Goal: Book appointment/travel/reservation

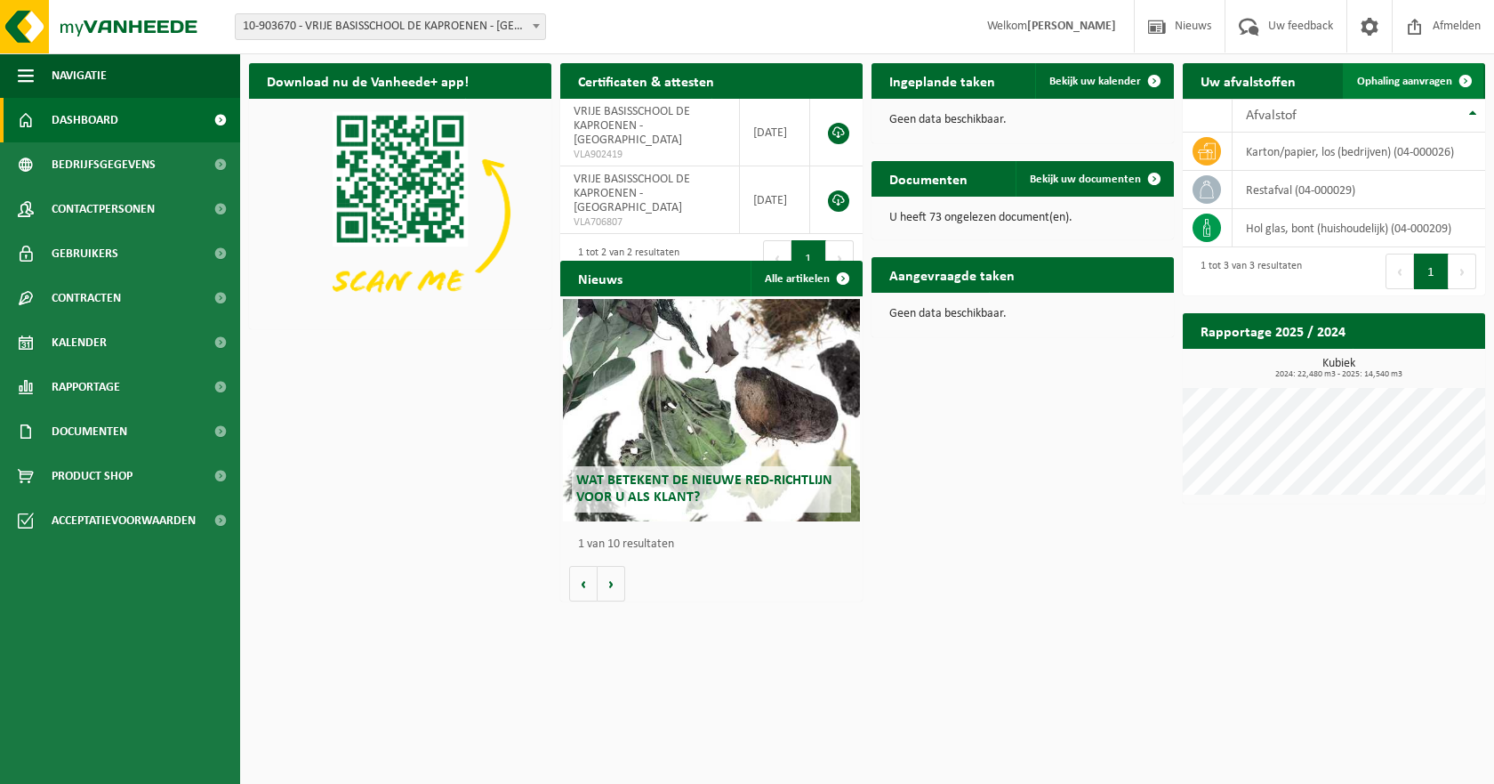
click at [1393, 76] on span "Ophaling aanvragen" at bounding box center [1404, 82] width 95 height 12
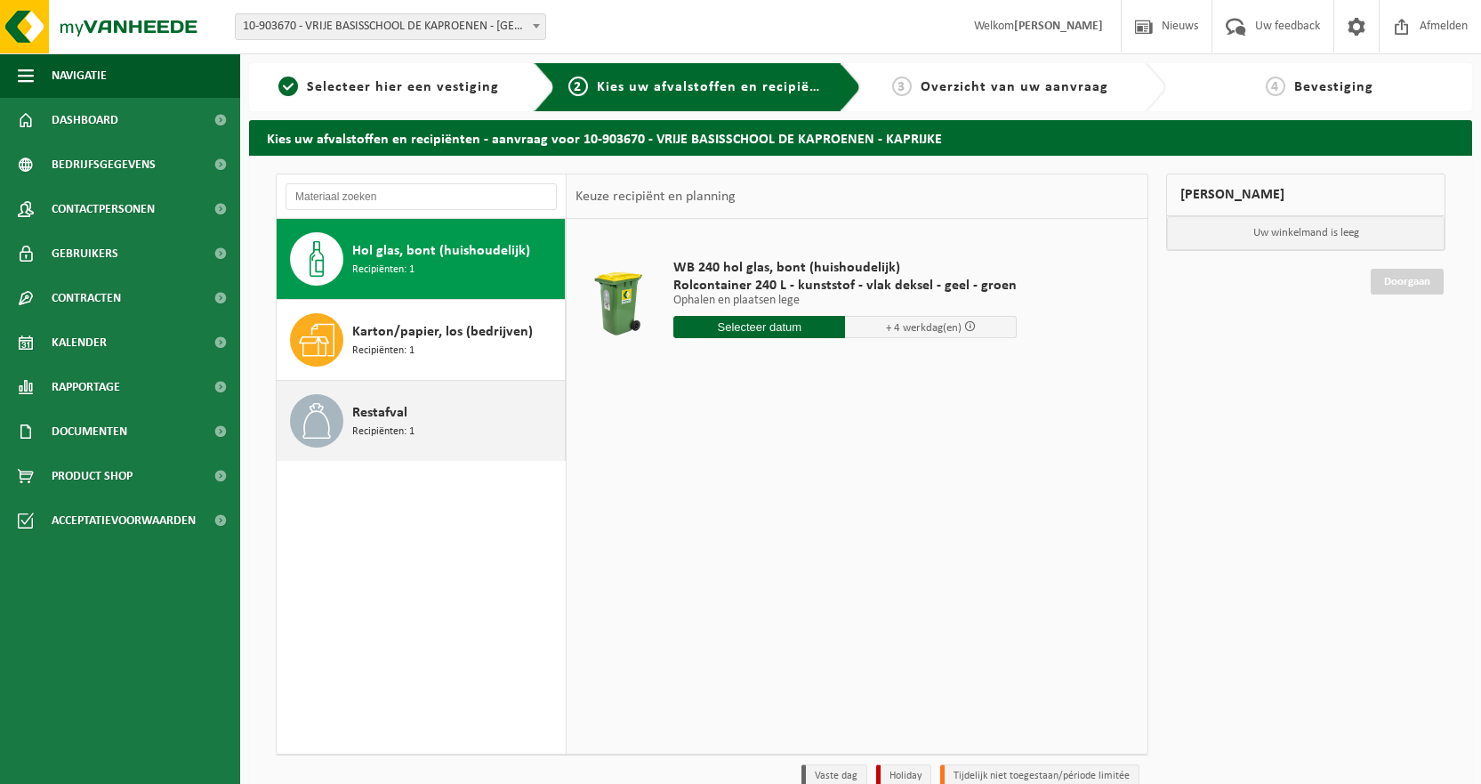
click at [381, 409] on span "Restafval" at bounding box center [379, 412] width 55 height 21
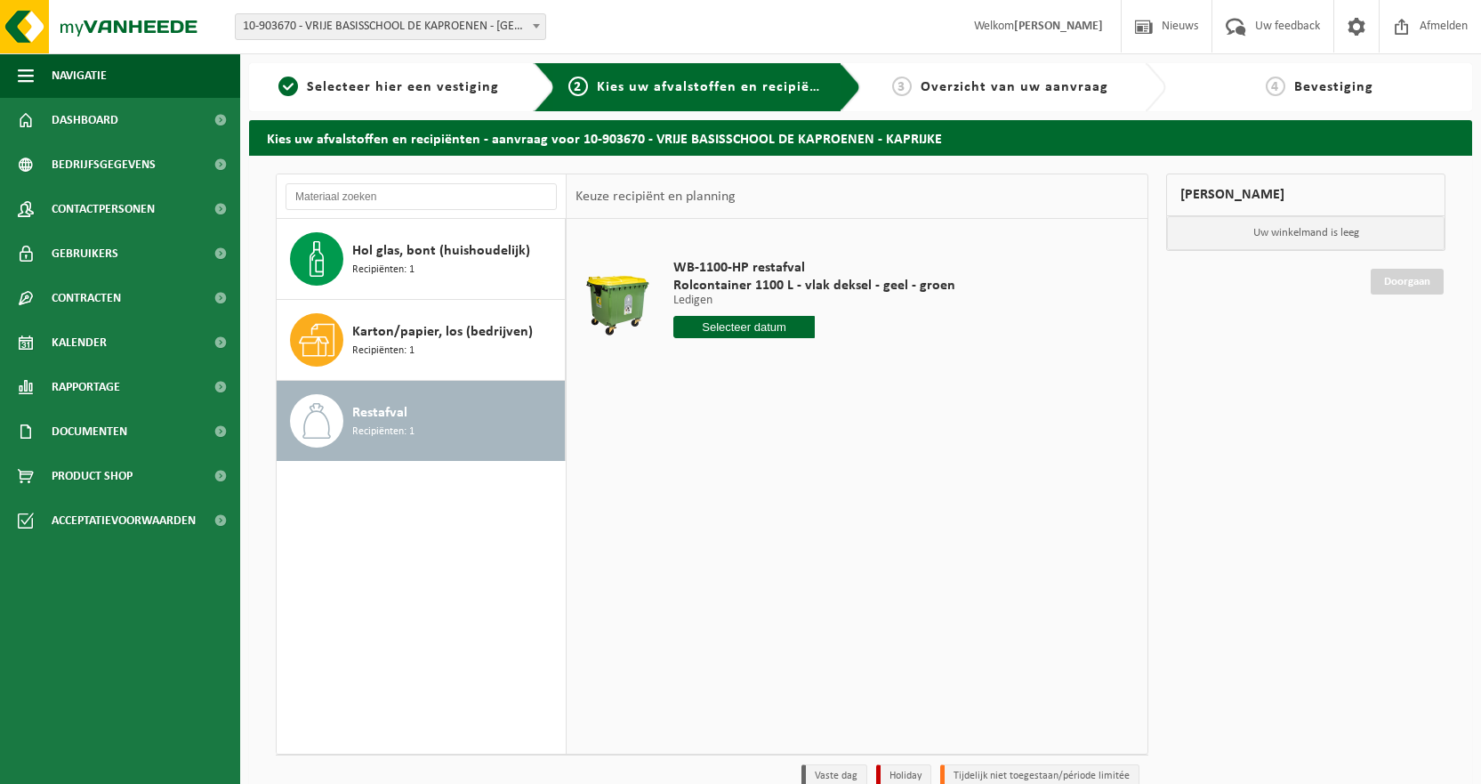
click at [723, 326] on input "text" at bounding box center [743, 327] width 141 height 22
click at [812, 489] on div "19" at bounding box center [815, 485] width 31 height 28
type input "Van 2025-09-19"
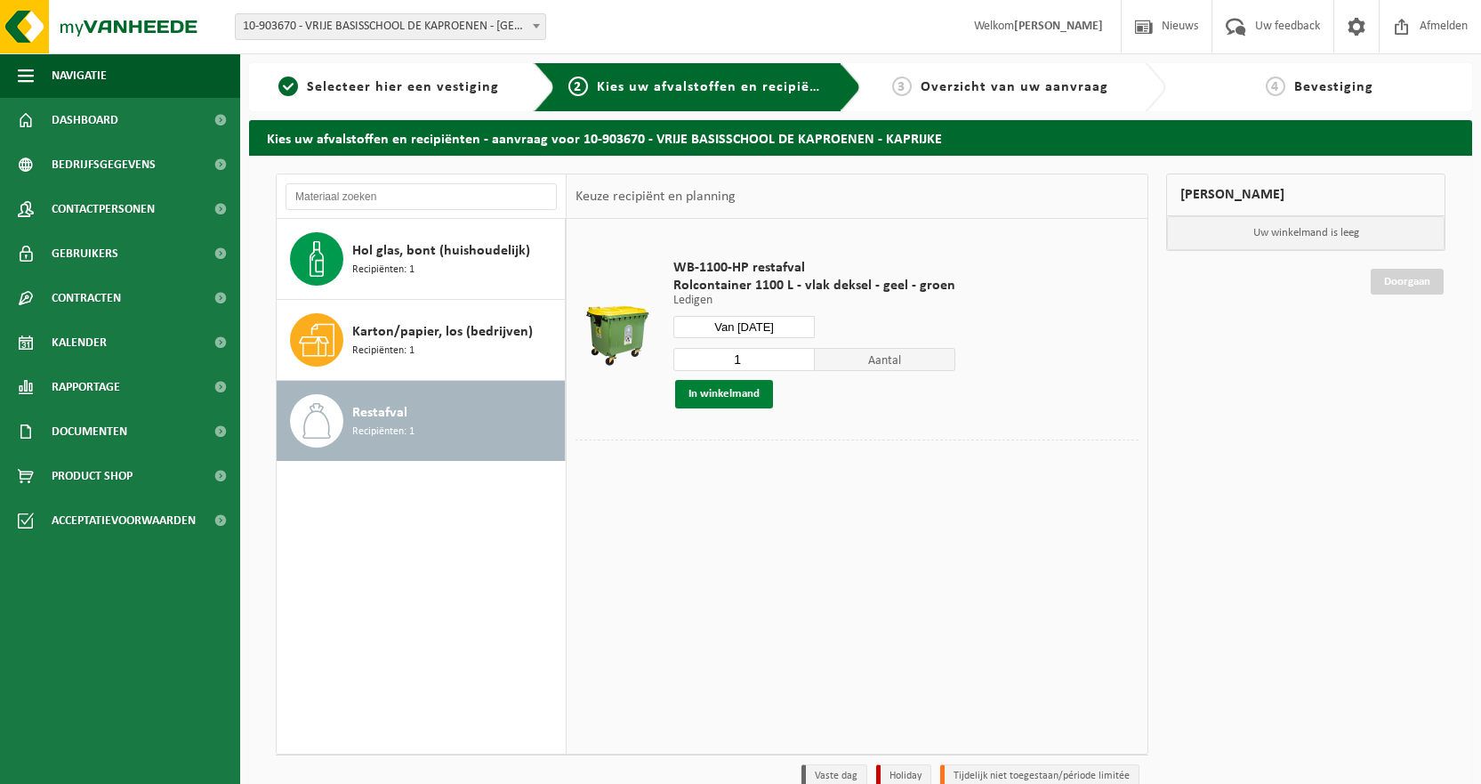
click at [740, 384] on button "In winkelmand" at bounding box center [724, 394] width 98 height 28
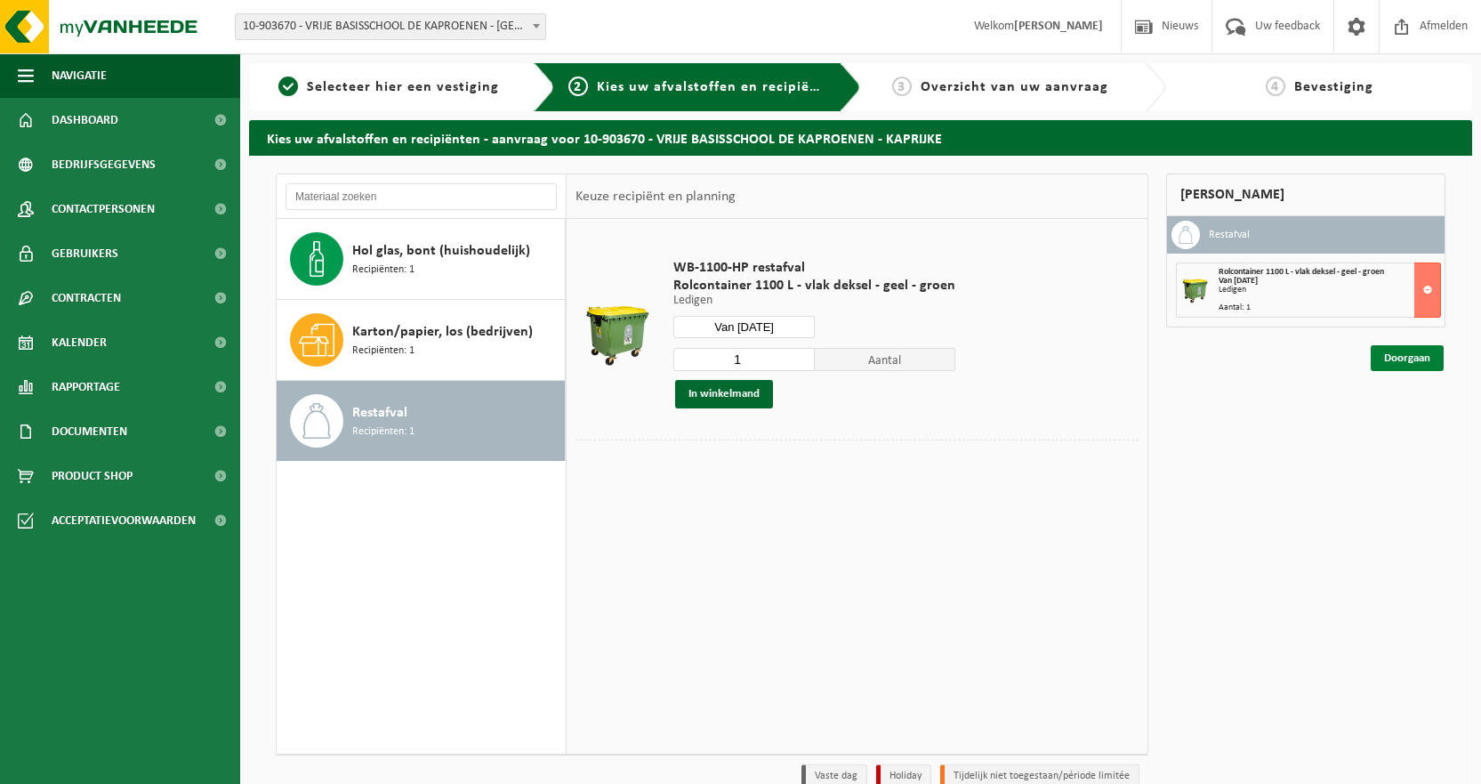
click at [1404, 354] on link "Doorgaan" at bounding box center [1407, 358] width 73 height 26
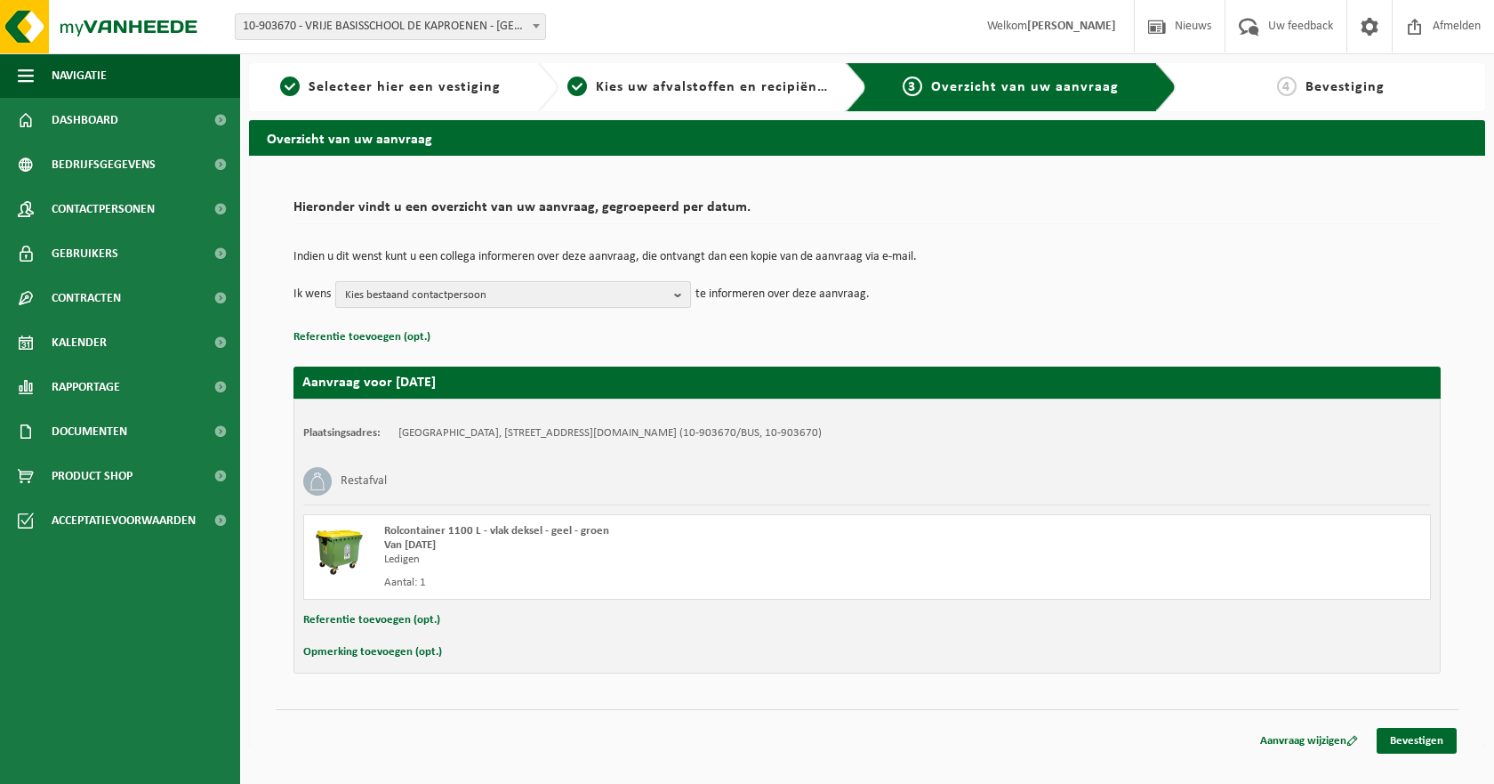
click at [655, 302] on span "Kies bestaand contactpersoon" at bounding box center [506, 295] width 322 height 27
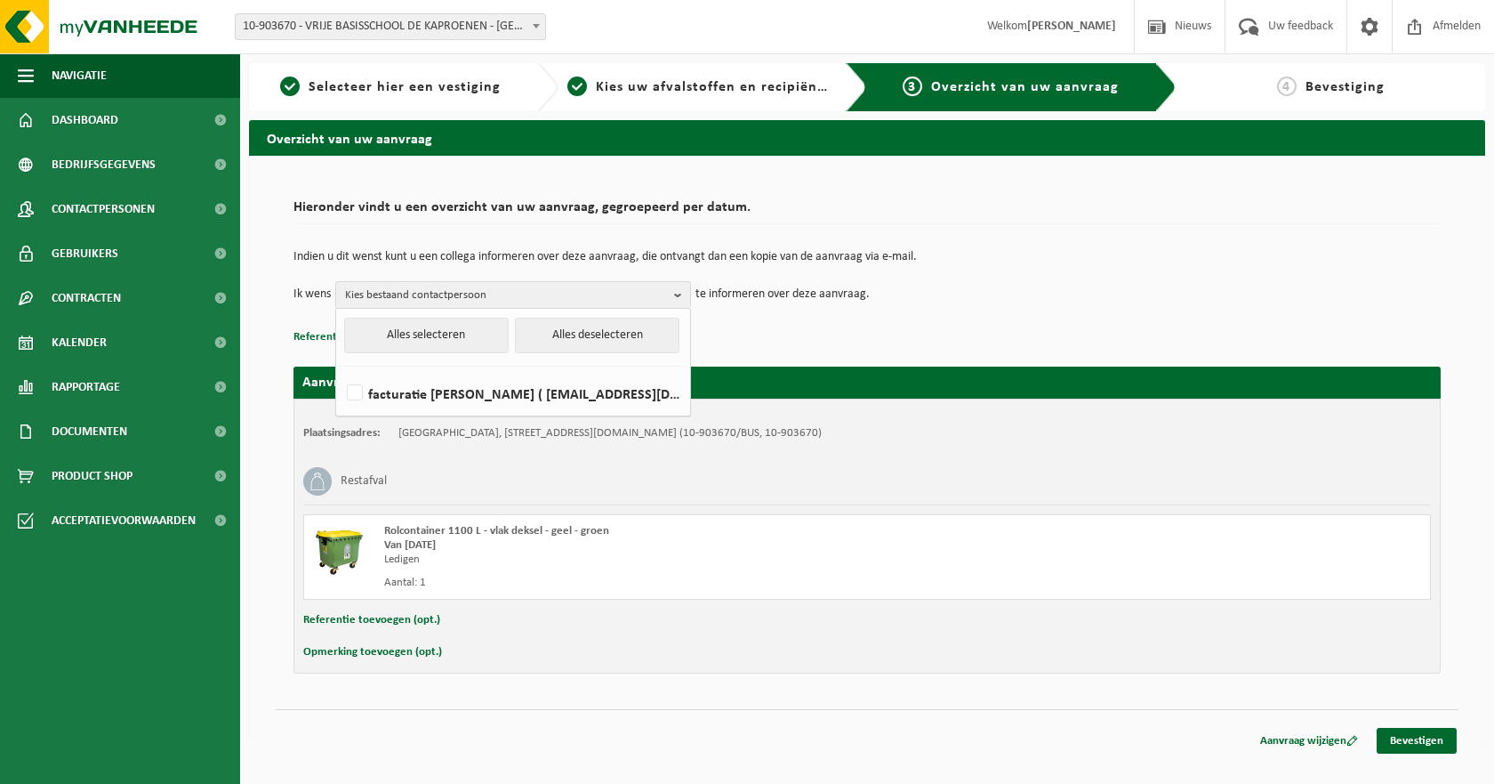
click at [1036, 328] on p "Referentie toevoegen (opt.)" at bounding box center [867, 337] width 1147 height 23
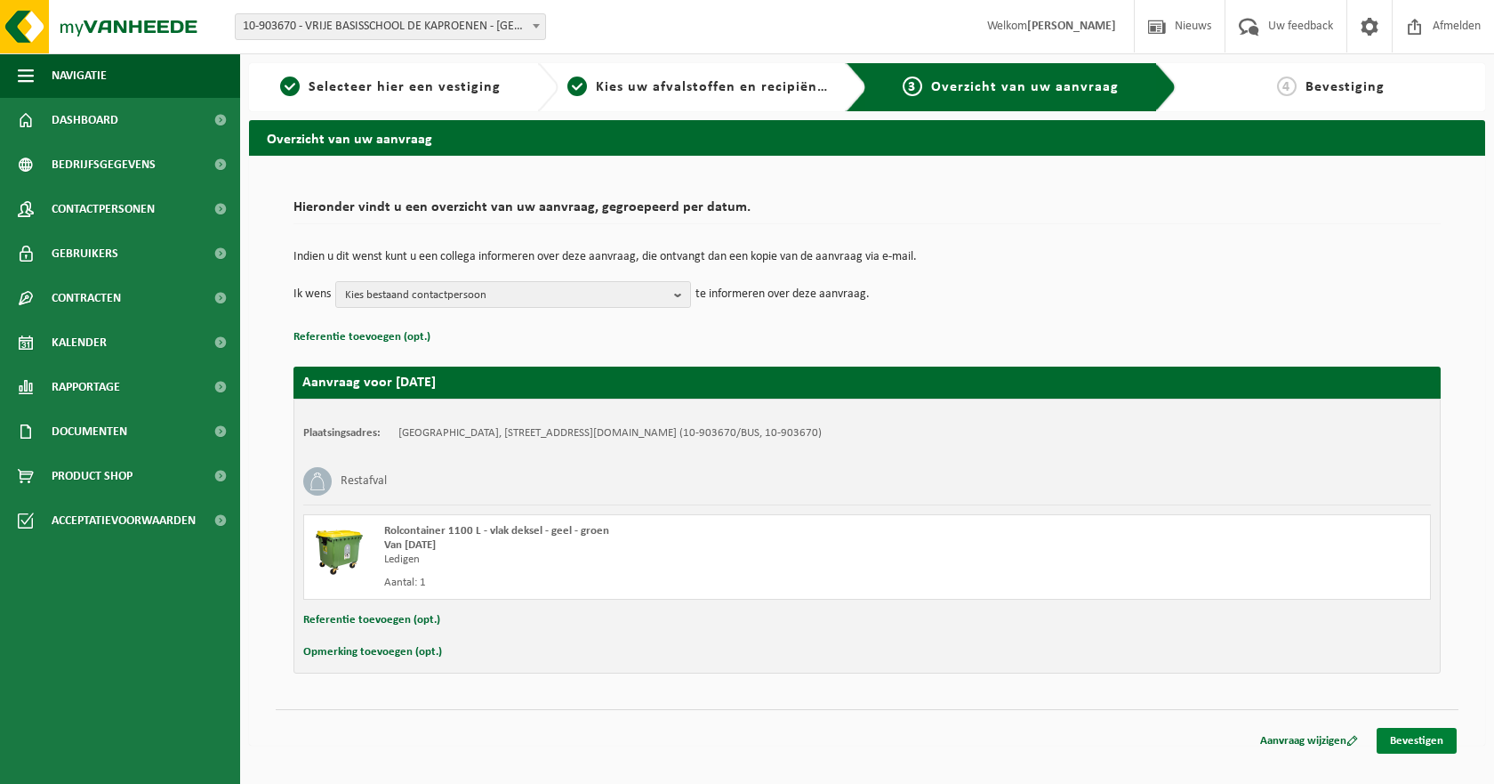
click at [1406, 735] on link "Bevestigen" at bounding box center [1417, 741] width 80 height 26
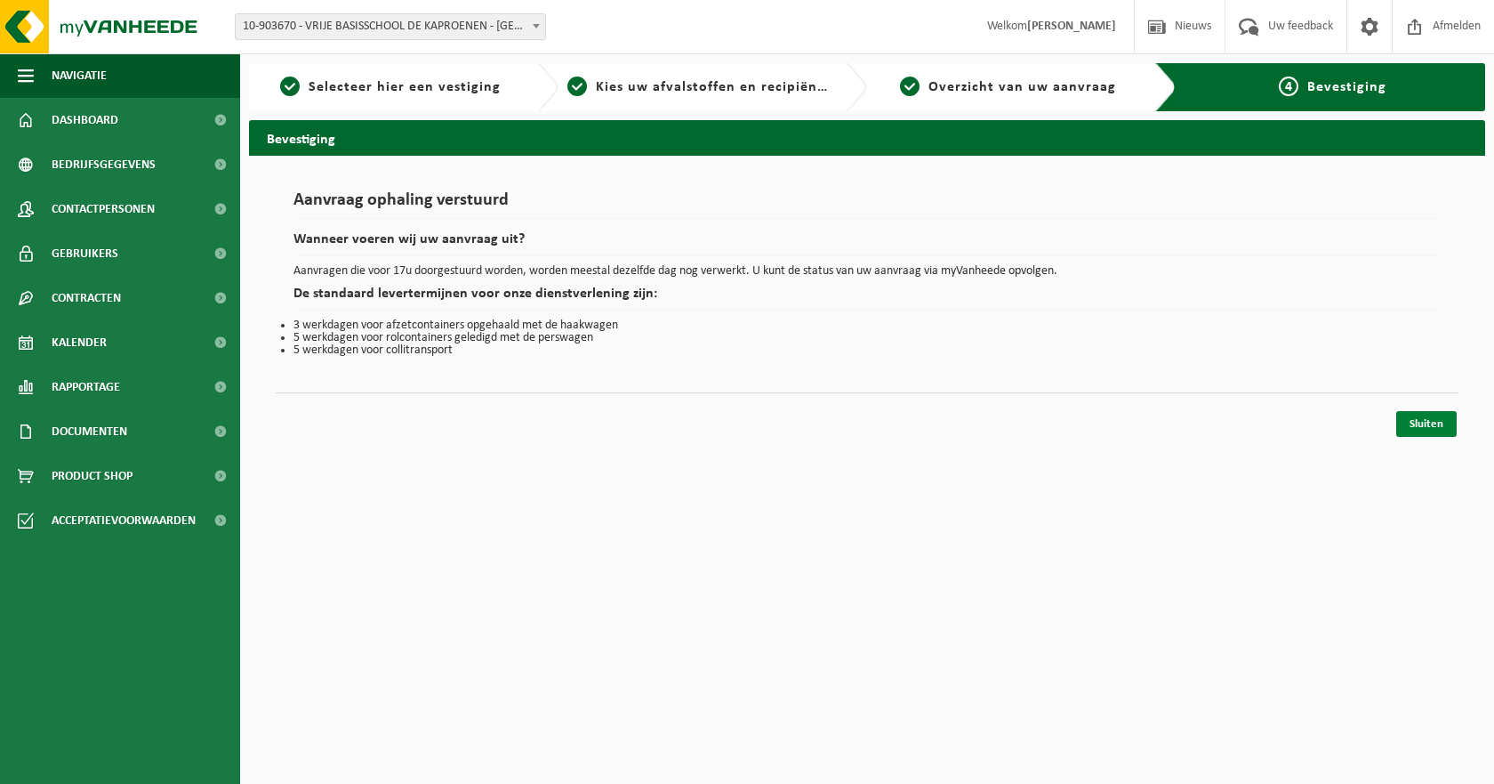
click at [1427, 425] on link "Sluiten" at bounding box center [1426, 424] width 60 height 26
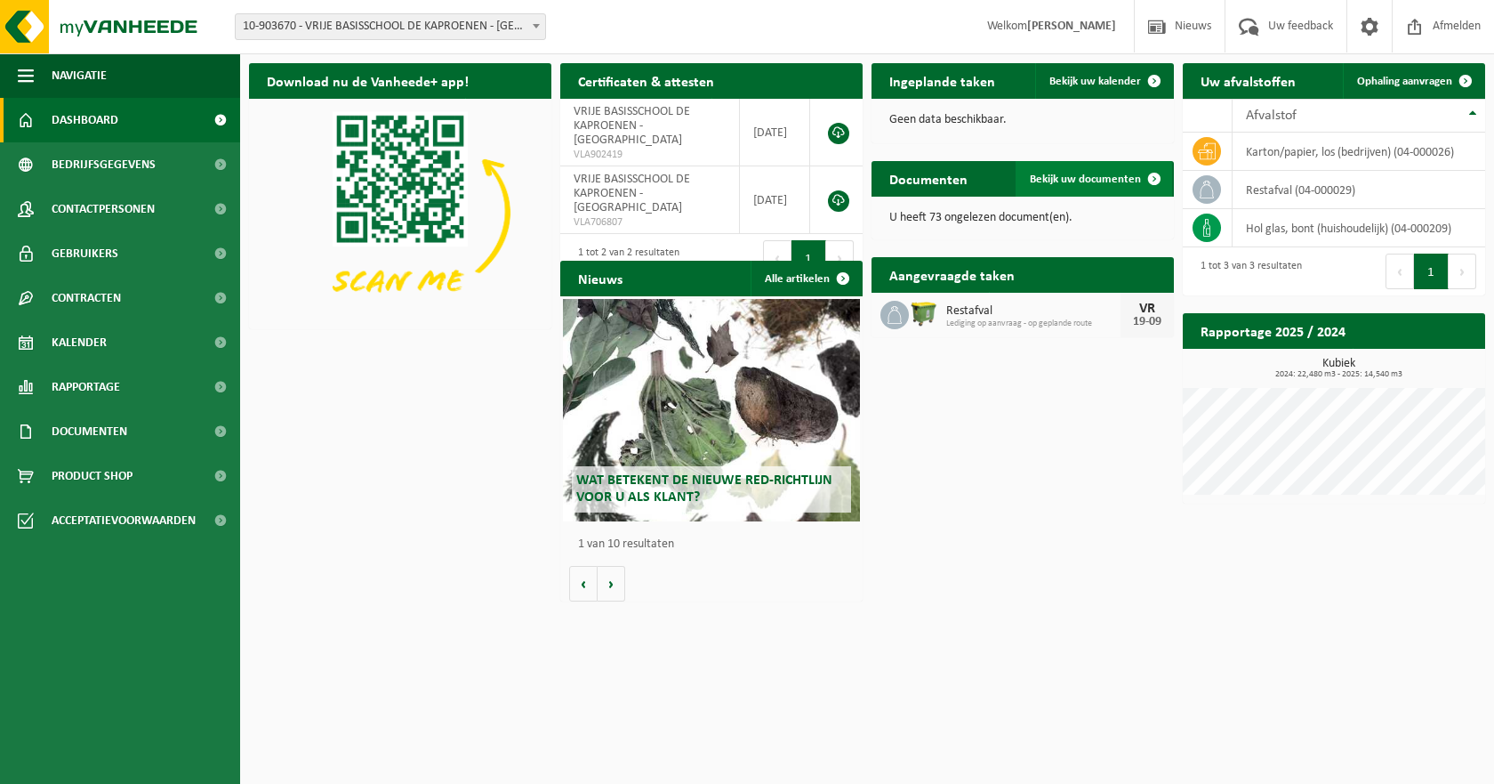
click at [1074, 176] on span "Bekijk uw documenten" at bounding box center [1085, 179] width 111 height 12
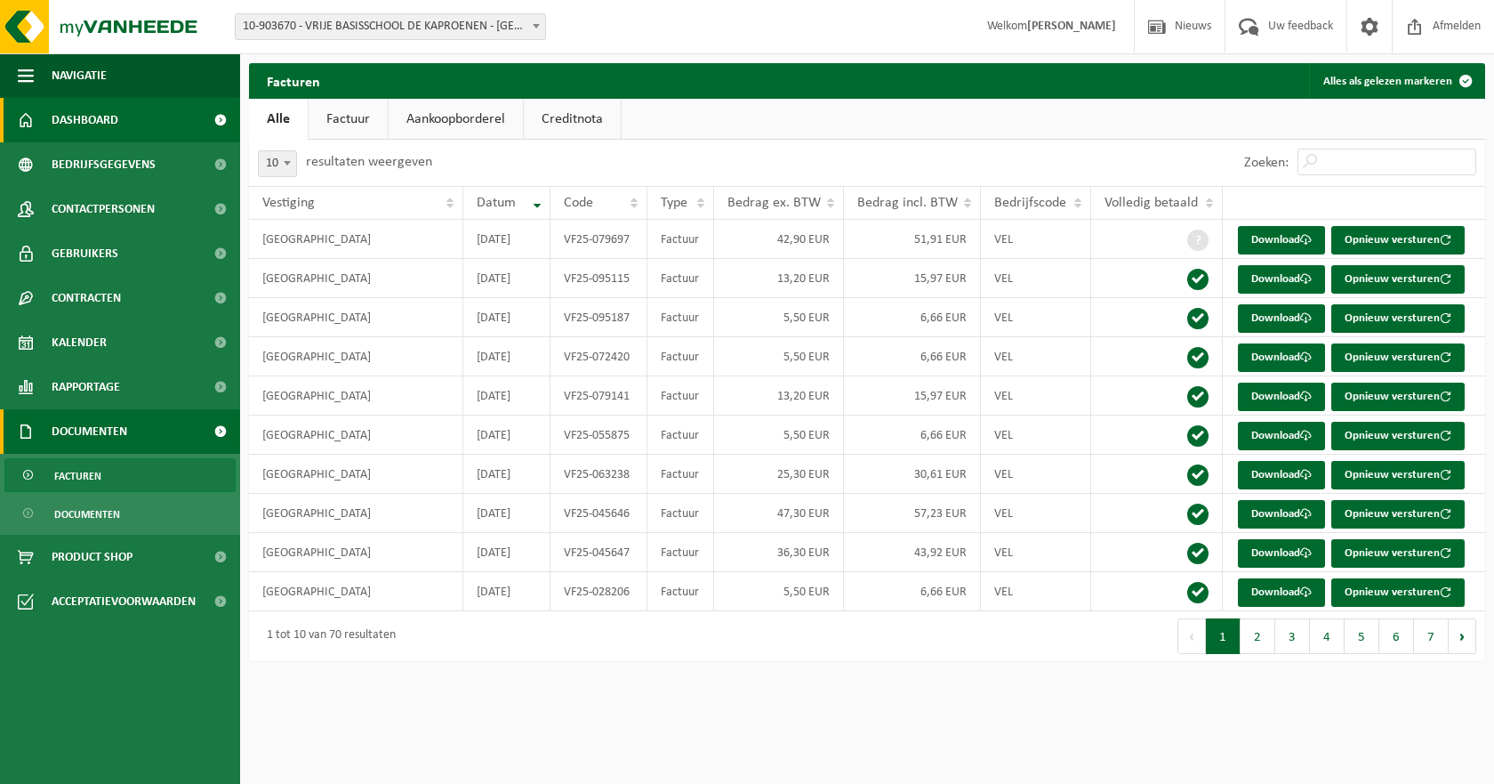
click at [76, 123] on span "Dashboard" at bounding box center [85, 120] width 67 height 44
